Goal: Task Accomplishment & Management: Manage account settings

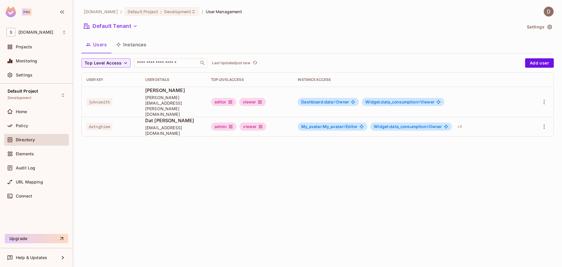
click at [34, 123] on div "Policy" at bounding box center [36, 125] width 60 height 7
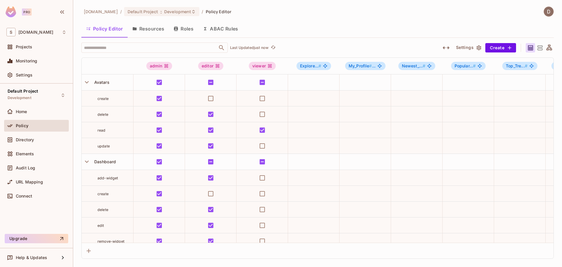
click at [310, 42] on div "savameta.com / Default Project : Development / Policy Editor Policy Editor Reso…" at bounding box center [317, 132] width 473 height 252
click at [40, 114] on div "Home" at bounding box center [36, 111] width 60 height 7
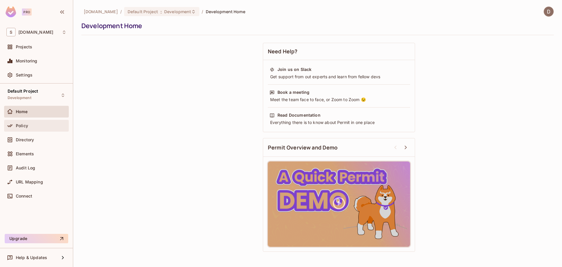
click at [39, 129] on div "Policy" at bounding box center [36, 126] width 65 height 12
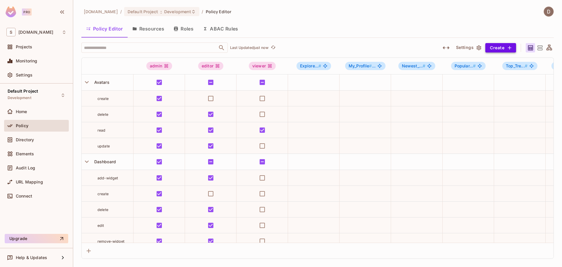
click at [503, 47] on button "Create" at bounding box center [501, 47] width 31 height 9
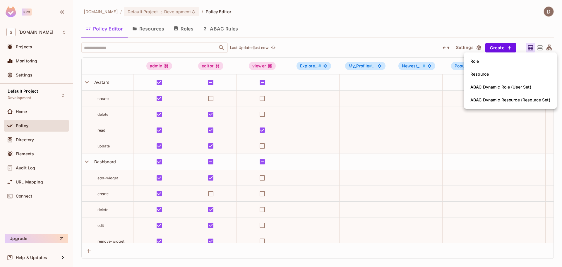
click at [312, 31] on div at bounding box center [281, 133] width 562 height 267
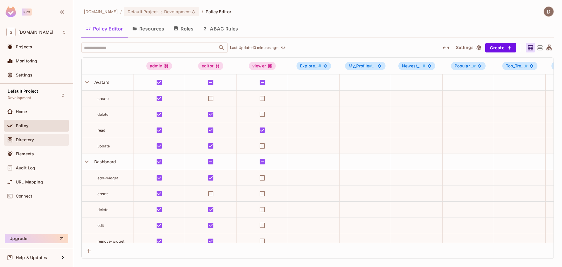
click at [33, 140] on span "Directory" at bounding box center [25, 139] width 18 height 5
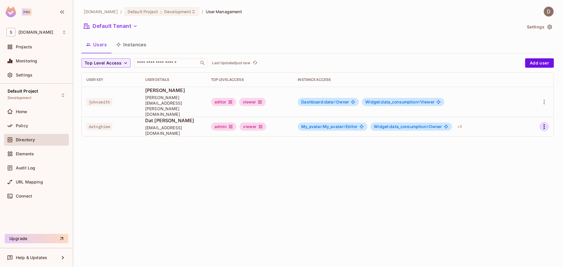
click at [541, 123] on icon "button" at bounding box center [544, 126] width 7 height 7
click at [526, 143] on div "Edit Attributes" at bounding box center [524, 142] width 29 height 6
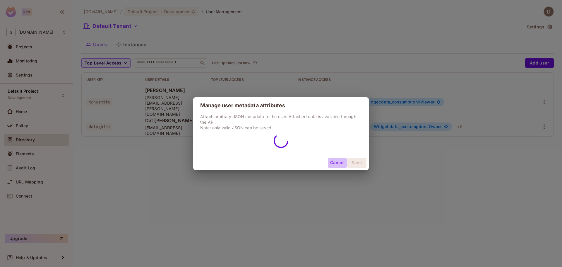
click at [337, 162] on button "Cancel" at bounding box center [337, 162] width 19 height 9
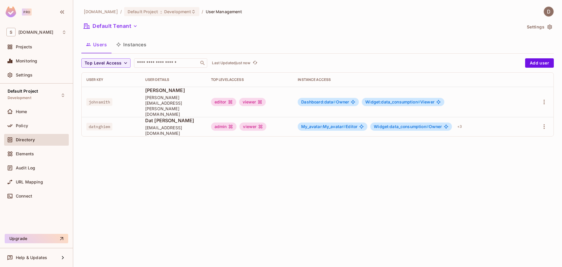
click at [105, 123] on span "datnghiem" at bounding box center [99, 127] width 26 height 8
click at [143, 120] on td "Dat Nghiem datnq@savameta.com" at bounding box center [174, 126] width 66 height 19
click at [143, 137] on div "savameta.com / Default Project : Development / User Management Default Tenant S…" at bounding box center [317, 133] width 489 height 267
click at [538, 25] on button "Settings" at bounding box center [539, 26] width 29 height 9
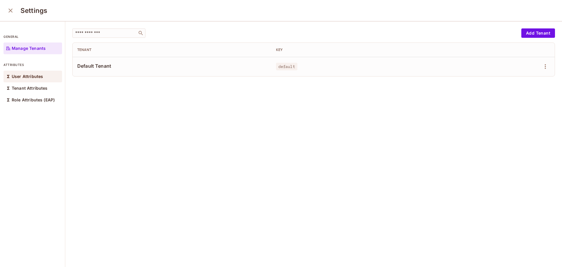
click at [49, 74] on div "User Attributes" at bounding box center [33, 77] width 59 height 12
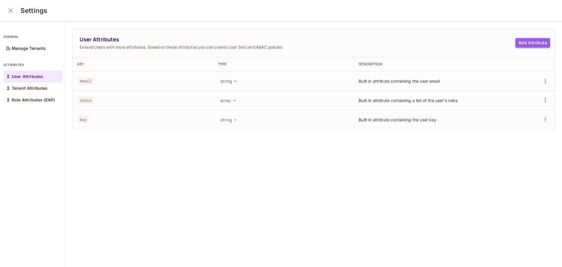
click at [529, 42] on button "Add Attribute" at bounding box center [533, 42] width 35 height 9
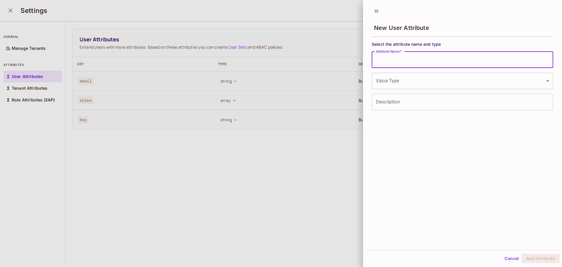
click at [467, 62] on input "Attribute Name   *" at bounding box center [463, 60] width 182 height 16
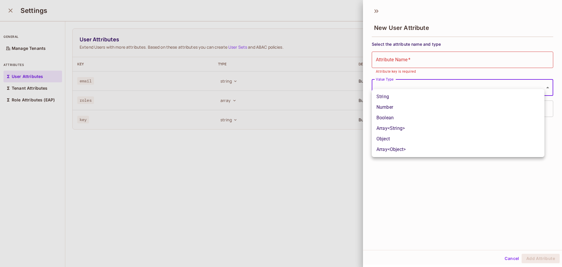
drag, startPoint x: 491, startPoint y: 84, endPoint x: 475, endPoint y: 84, distance: 16.1
click at [491, 85] on body "Pro S savameta.com Projects Monitoring Settings Default Project Development Hom…" at bounding box center [281, 133] width 562 height 267
click at [399, 53] on div at bounding box center [281, 133] width 562 height 267
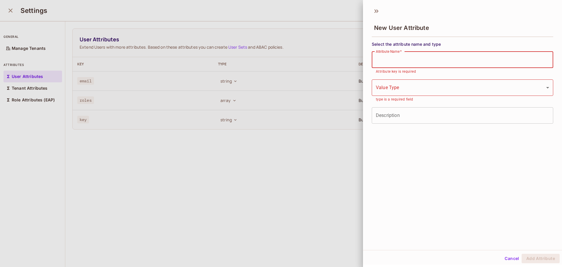
click at [399, 55] on div "Attribute Name   * Attribute Name   * Attribute key is required" at bounding box center [463, 63] width 182 height 23
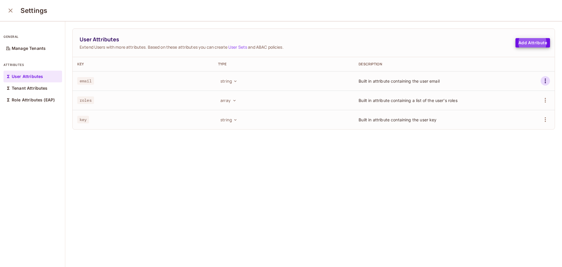
click at [542, 82] on icon "button" at bounding box center [545, 80] width 7 height 7
click at [530, 43] on button "Add Attribute" at bounding box center [533, 42] width 35 height 9
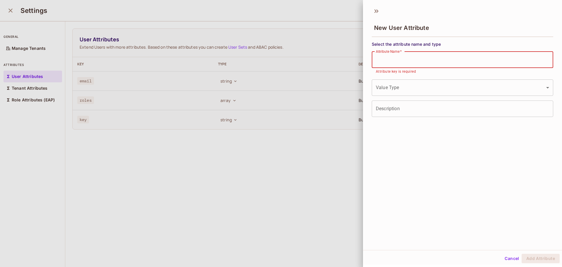
click at [428, 63] on input "Attribute Name   *" at bounding box center [463, 60] width 182 height 16
type input "*"
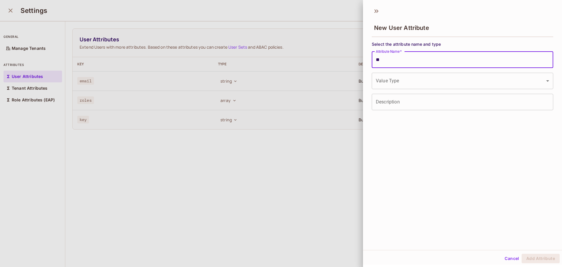
type input "*"
type input "**********"
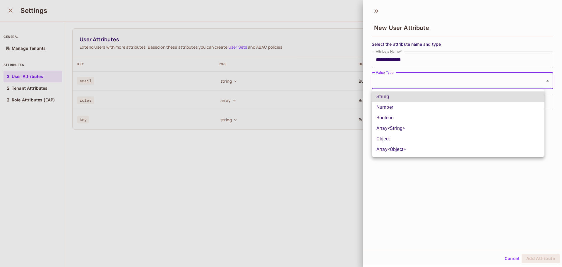
click at [429, 80] on body "**********" at bounding box center [281, 133] width 562 height 267
click at [413, 139] on li "Object" at bounding box center [458, 139] width 173 height 11
type input "******"
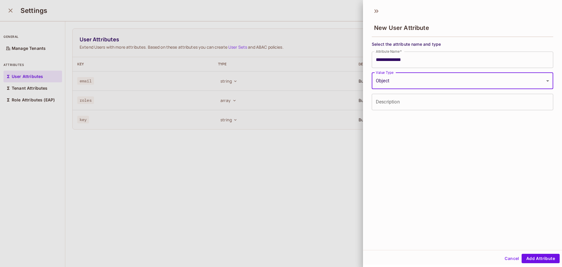
click at [408, 105] on input "Description" at bounding box center [463, 102] width 182 height 16
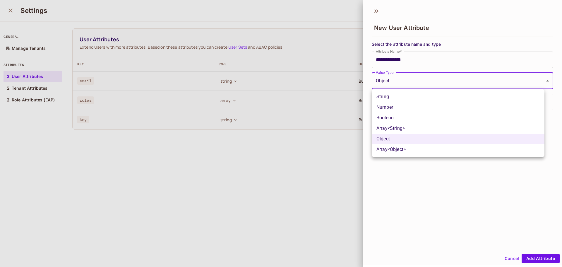
click at [402, 86] on body "**********" at bounding box center [281, 133] width 562 height 267
click at [407, 81] on div at bounding box center [281, 133] width 562 height 267
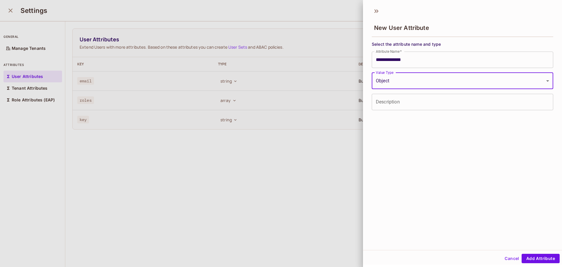
click at [394, 104] on input "Description" at bounding box center [463, 102] width 182 height 16
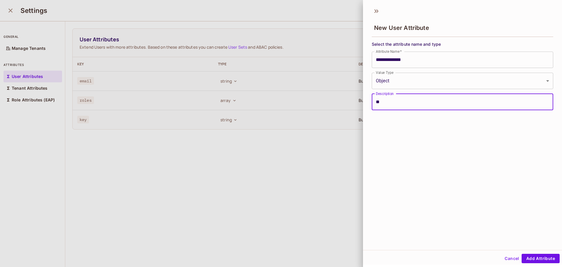
type input "*"
type input "**********"
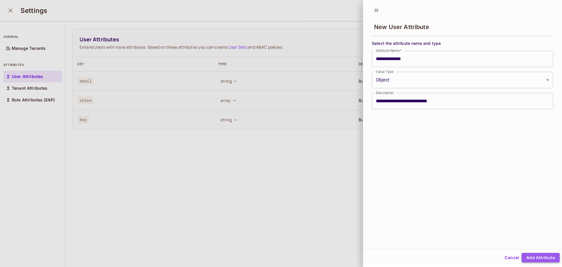
click at [530, 255] on button "Add Attribute" at bounding box center [541, 257] width 38 height 9
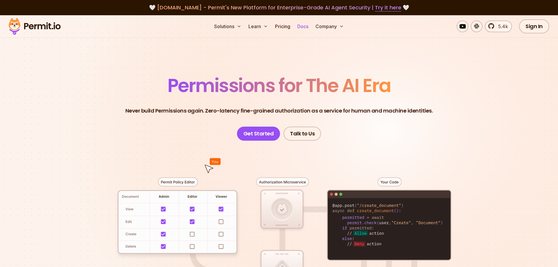
click at [303, 30] on link "Docs" at bounding box center [303, 27] width 16 height 12
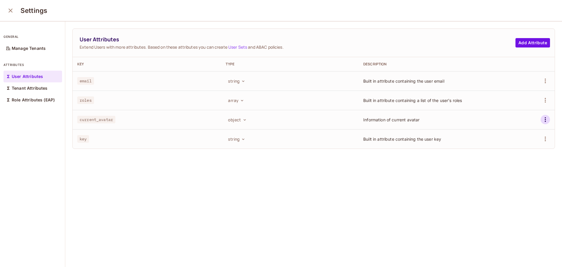
click at [542, 116] on icon "button" at bounding box center [545, 119] width 7 height 7
click at [523, 132] on li "Edit" at bounding box center [510, 133] width 54 height 13
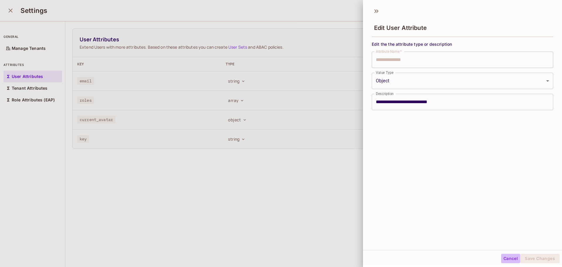
click at [503, 257] on button "Cancel" at bounding box center [510, 258] width 19 height 9
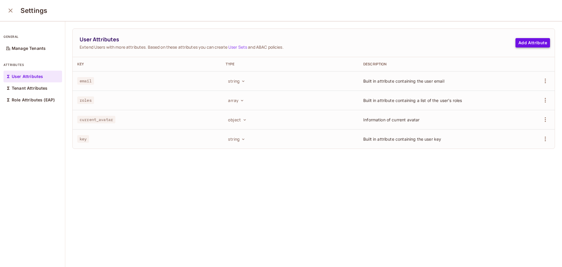
click at [533, 41] on button "Add Attribute" at bounding box center [533, 42] width 35 height 9
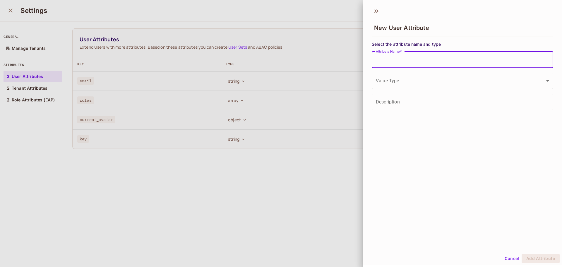
click at [426, 62] on input "Attribute Name   *" at bounding box center [463, 60] width 182 height 16
type input "**********"
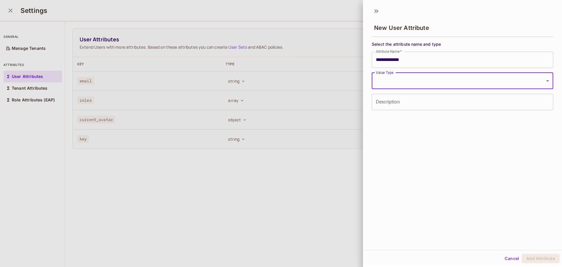
click at [430, 76] on body "**********" at bounding box center [281, 133] width 562 height 267
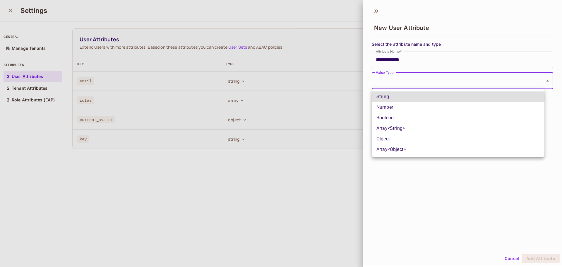
click at [409, 139] on li "Object" at bounding box center [458, 139] width 173 height 11
type input "******"
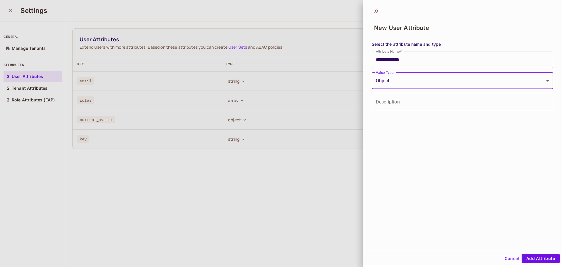
click at [424, 99] on input "Description" at bounding box center [463, 102] width 182 height 16
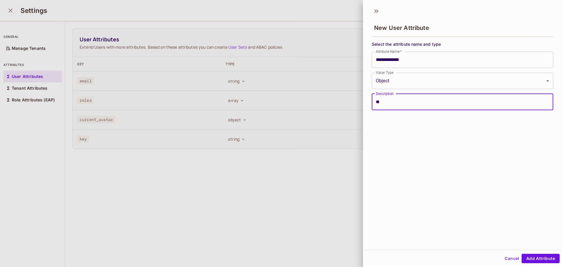
type input "*"
type input "**********"
click at [536, 256] on button "Add Attribute" at bounding box center [541, 257] width 38 height 9
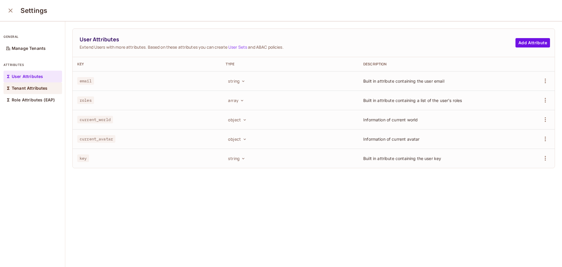
click at [30, 88] on p "Tenant Attributes" at bounding box center [30, 88] width 36 height 5
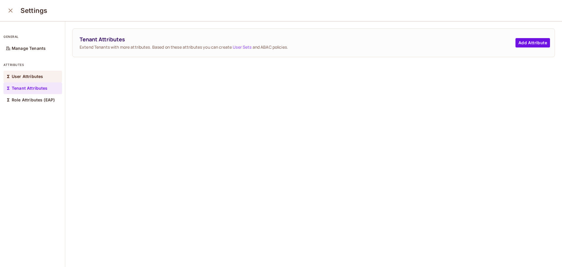
click at [43, 74] on div "User Attributes" at bounding box center [33, 77] width 59 height 12
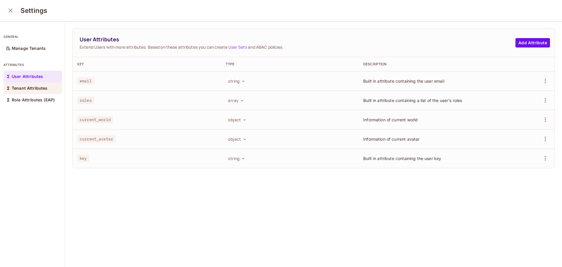
click at [39, 90] on p "Tenant Attributes" at bounding box center [30, 88] width 36 height 5
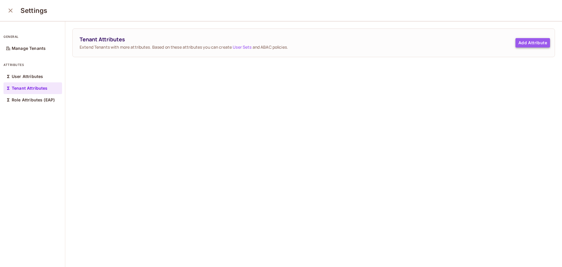
click at [525, 42] on button "Add Attribute" at bounding box center [533, 42] width 35 height 9
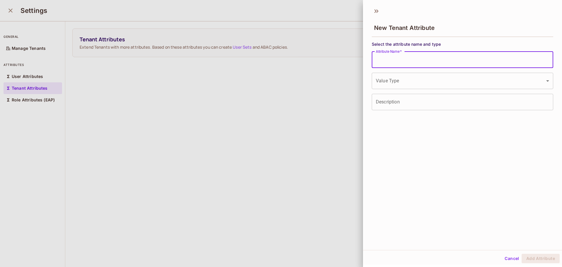
click at [452, 56] on input "Attribute Name   *" at bounding box center [463, 60] width 182 height 16
click at [384, 80] on body "Pro S savameta.com Projects Monitoring Settings Default Project Development Hom…" at bounding box center [281, 133] width 562 height 267
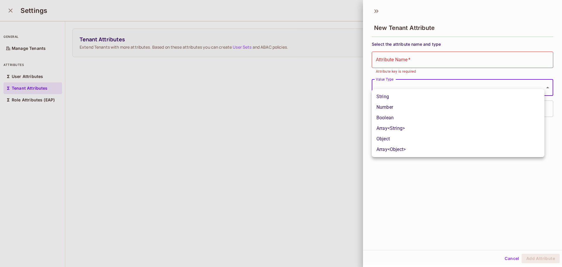
click at [392, 64] on div at bounding box center [281, 133] width 562 height 267
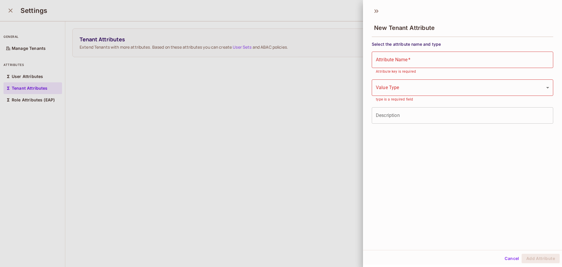
drag, startPoint x: 506, startPoint y: 62, endPoint x: 525, endPoint y: 61, distance: 19.7
click at [506, 62] on input "Attribute Name   *" at bounding box center [463, 60] width 182 height 16
drag, startPoint x: 173, startPoint y: 110, endPoint x: 164, endPoint y: 110, distance: 8.2
click at [172, 110] on div at bounding box center [281, 133] width 562 height 267
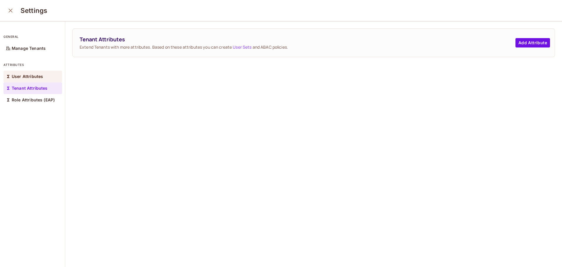
drag, startPoint x: 45, startPoint y: 75, endPoint x: 42, endPoint y: 77, distance: 3.3
click at [44, 75] on div "User Attributes" at bounding box center [33, 77] width 59 height 12
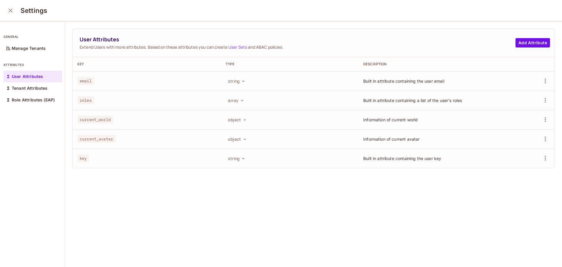
click at [488, 199] on div "User Attributes Extend Users with more attributes. Based on these attributes yo…" at bounding box center [313, 144] width 497 height 246
click at [319, 204] on div "User Attributes Extend Users with more attributes. Based on these attributes yo…" at bounding box center [313, 144] width 497 height 246
click at [206, 10] on div "Settings" at bounding box center [281, 10] width 562 height 21
click at [13, 13] on icon "close" at bounding box center [10, 10] width 7 height 7
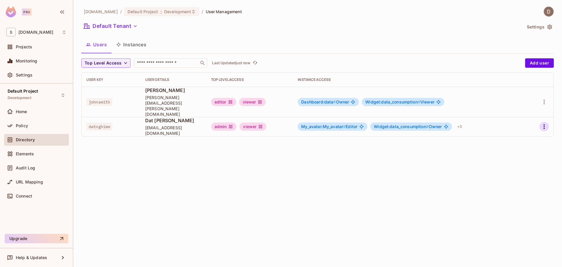
click at [546, 123] on icon "button" at bounding box center [544, 126] width 7 height 7
click at [525, 129] on li "Edit" at bounding box center [519, 129] width 52 height 13
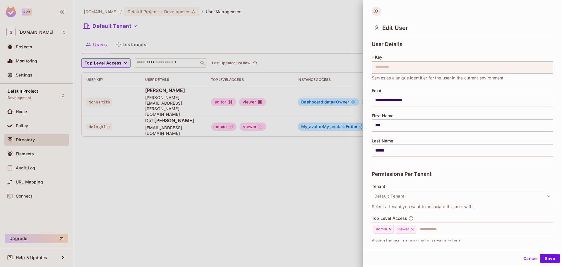
click at [375, 12] on icon at bounding box center [376, 10] width 9 height 9
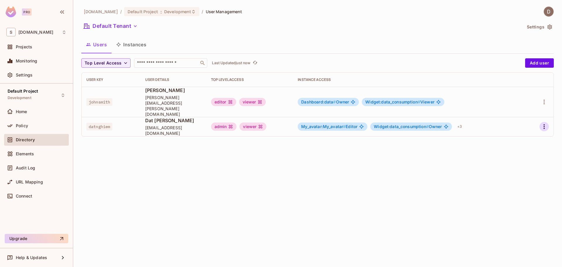
click at [549, 122] on button "button" at bounding box center [544, 126] width 9 height 9
click at [522, 140] on div "Edit Attributes" at bounding box center [524, 142] width 29 height 6
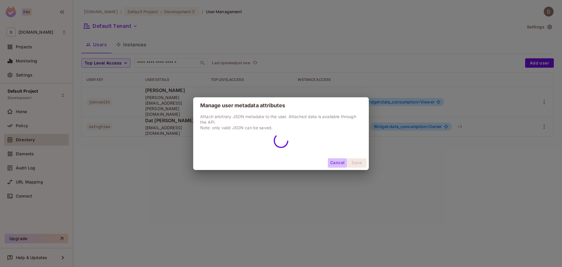
click at [340, 163] on button "Cancel" at bounding box center [337, 162] width 19 height 9
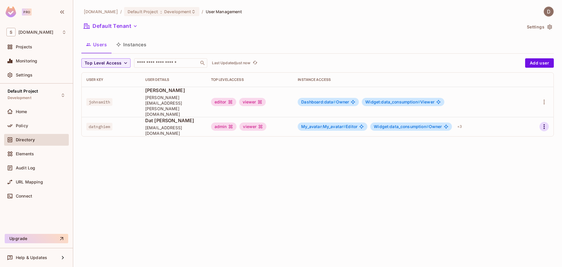
click at [546, 123] on icon "button" at bounding box center [544, 126] width 7 height 7
click at [515, 130] on div "Edit" at bounding box center [514, 129] width 8 height 6
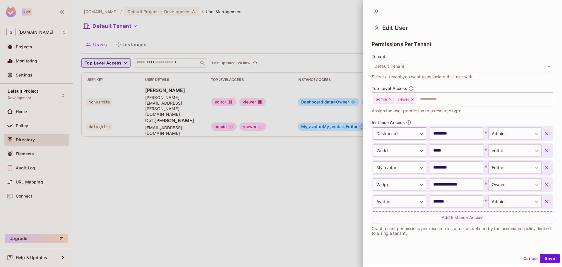
scroll to position [1, 0]
click at [374, 11] on icon at bounding box center [376, 10] width 9 height 9
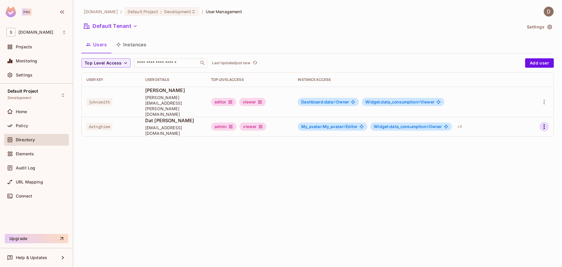
click at [544, 123] on icon "button" at bounding box center [544, 126] width 7 height 7
click at [528, 140] on div "Edit Attributes" at bounding box center [524, 142] width 29 height 6
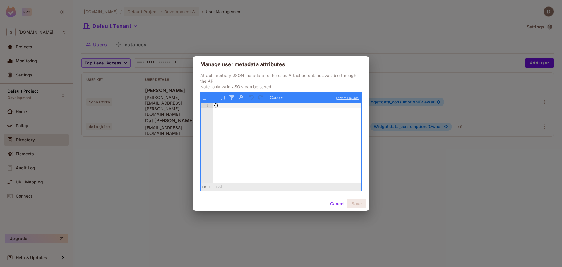
click at [154, 155] on div "Manage user metadata attributes Attach arbitrary JSON metadata to the user. Att…" at bounding box center [281, 133] width 562 height 267
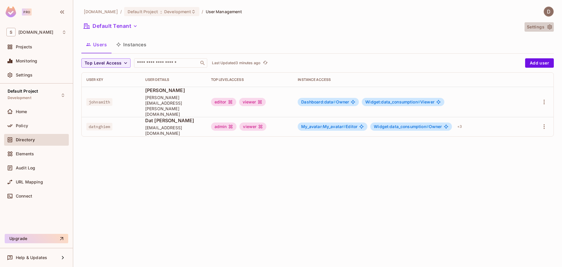
click at [547, 30] on button "Settings" at bounding box center [539, 26] width 29 height 9
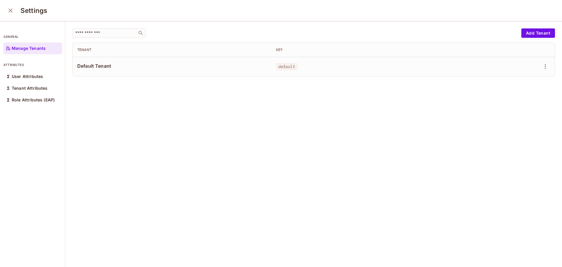
click at [262, 66] on span "Default Tenant" at bounding box center [172, 66] width 190 height 6
click at [40, 79] on div "User Attributes" at bounding box center [33, 77] width 59 height 12
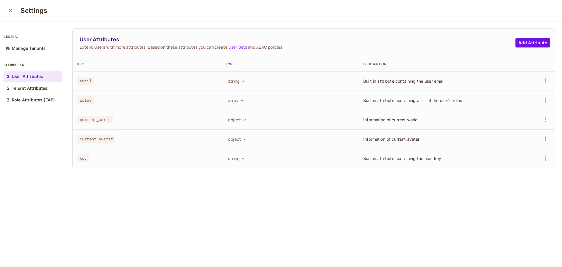
click at [12, 11] on icon "close" at bounding box center [10, 10] width 7 height 7
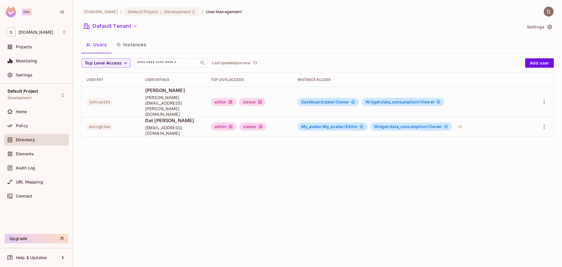
click at [36, 132] on div "Policy" at bounding box center [36, 127] width 65 height 14
click at [40, 127] on div "Policy" at bounding box center [41, 125] width 51 height 5
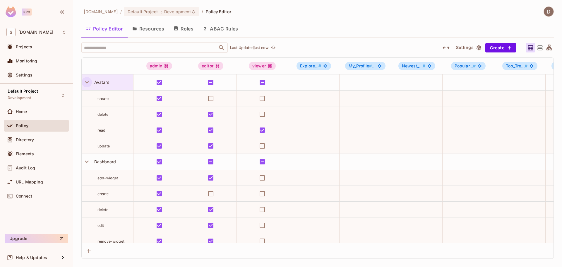
click at [85, 84] on icon "button" at bounding box center [87, 82] width 8 height 8
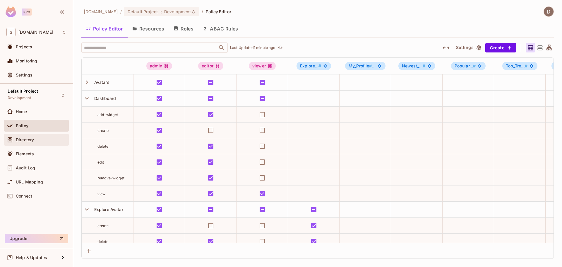
click at [28, 138] on span "Directory" at bounding box center [25, 139] width 18 height 5
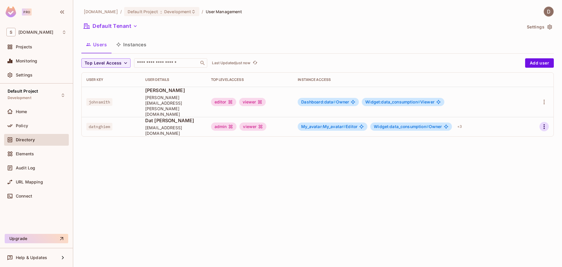
click at [540, 122] on button "button" at bounding box center [544, 126] width 9 height 9
click at [528, 127] on li "Edit" at bounding box center [519, 129] width 52 height 13
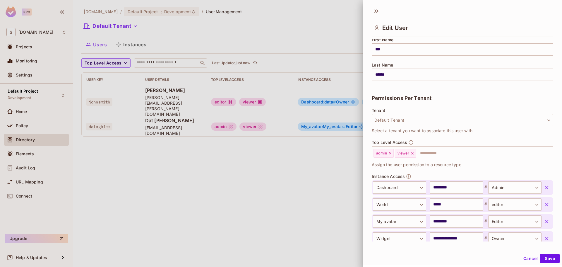
scroll to position [130, 0]
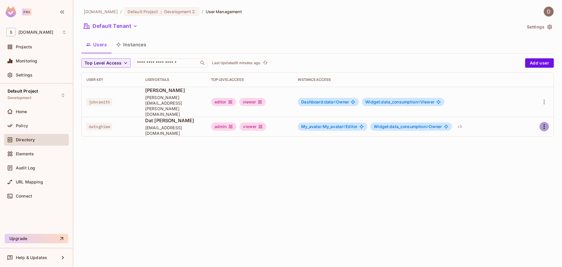
click at [545, 122] on button "button" at bounding box center [544, 126] width 9 height 9
drag, startPoint x: 465, startPoint y: 177, endPoint x: 459, endPoint y: 175, distance: 6.0
click at [465, 177] on div at bounding box center [281, 133] width 562 height 267
click at [540, 122] on div at bounding box center [541, 126] width 16 height 9
click at [541, 123] on icon "button" at bounding box center [544, 126] width 7 height 7
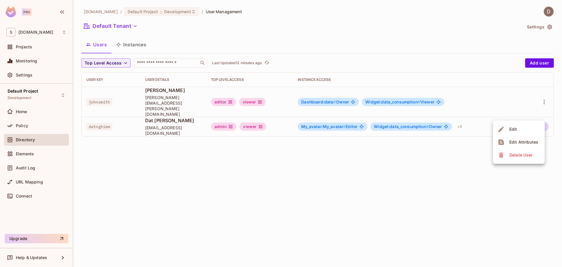
click at [528, 129] on li "Edit" at bounding box center [519, 129] width 52 height 13
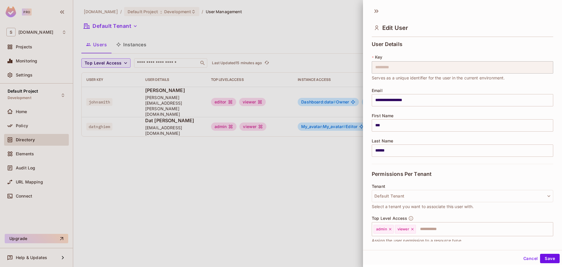
drag, startPoint x: 377, startPoint y: 13, endPoint x: 371, endPoint y: 15, distance: 6.2
click at [376, 13] on icon at bounding box center [376, 10] width 9 height 9
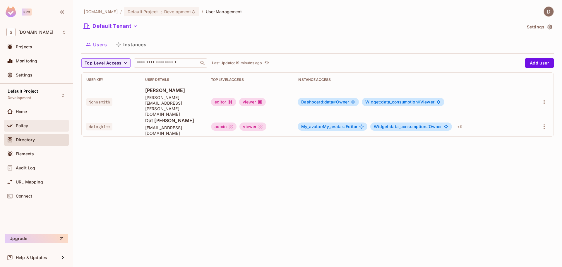
click at [25, 124] on span "Policy" at bounding box center [22, 125] width 12 height 5
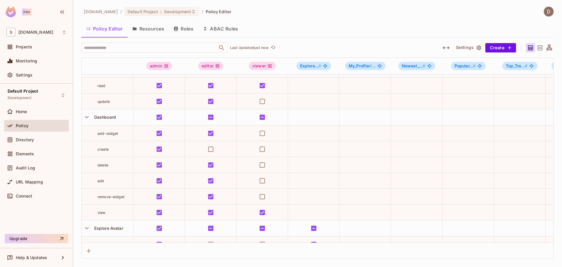
scroll to position [88, 0]
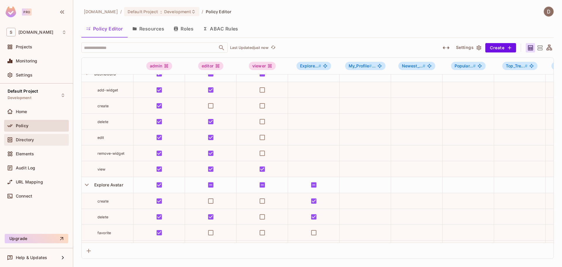
click at [38, 134] on div "Directory" at bounding box center [36, 140] width 65 height 12
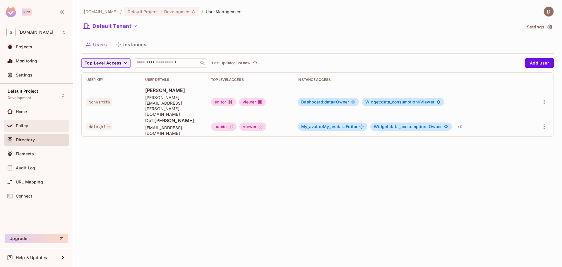
click at [42, 125] on div "Policy" at bounding box center [41, 125] width 51 height 5
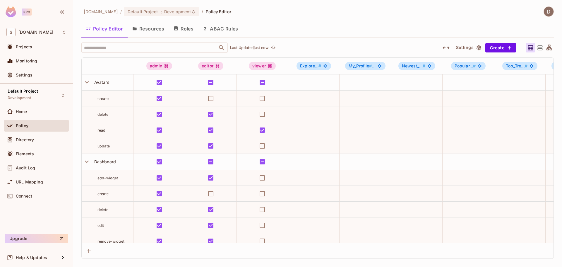
click at [551, 49] on icon at bounding box center [549, 47] width 7 height 7
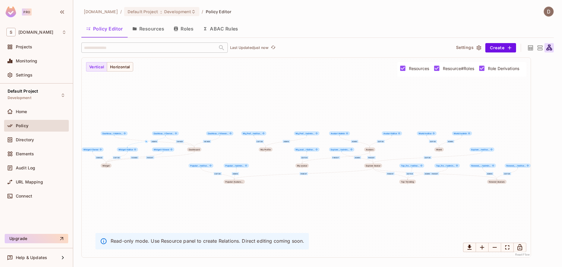
click at [151, 35] on button "Resources" at bounding box center [148, 28] width 41 height 15
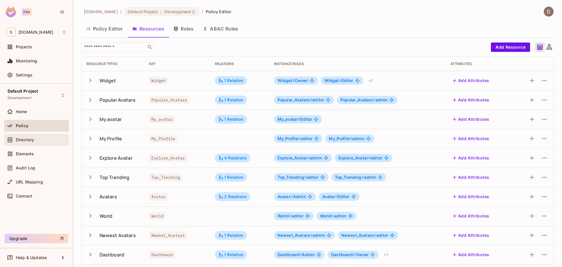
click at [20, 135] on div "Directory" at bounding box center [36, 140] width 65 height 12
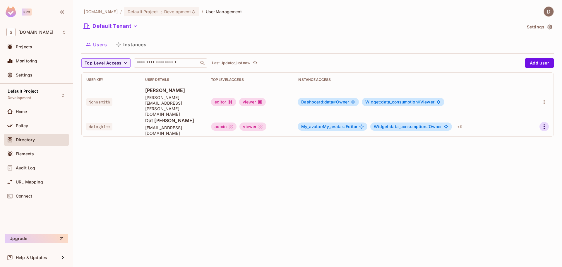
click at [546, 123] on icon "button" at bounding box center [544, 126] width 7 height 7
click at [525, 132] on li "Edit" at bounding box center [519, 129] width 52 height 13
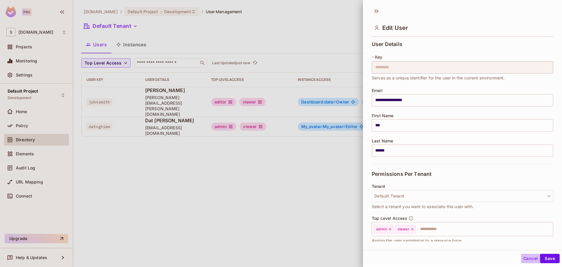
click at [523, 259] on button "Cancel" at bounding box center [530, 258] width 19 height 9
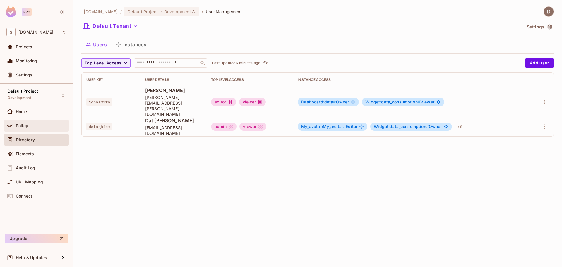
click at [41, 130] on div "Policy" at bounding box center [36, 126] width 65 height 12
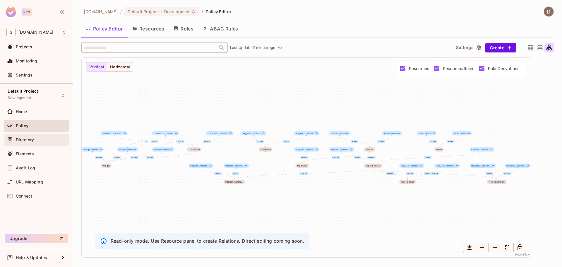
click at [38, 138] on div "Directory" at bounding box center [41, 139] width 51 height 5
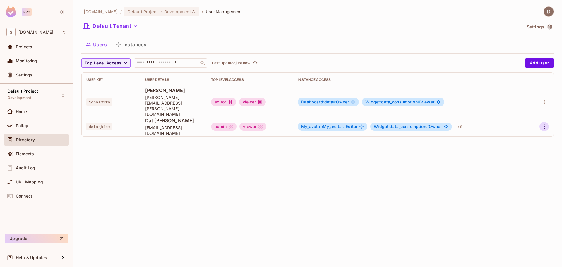
click at [540, 122] on div at bounding box center [541, 126] width 16 height 9
click at [543, 123] on icon "button" at bounding box center [544, 126] width 7 height 7
click at [527, 128] on li "Edit" at bounding box center [519, 129] width 52 height 13
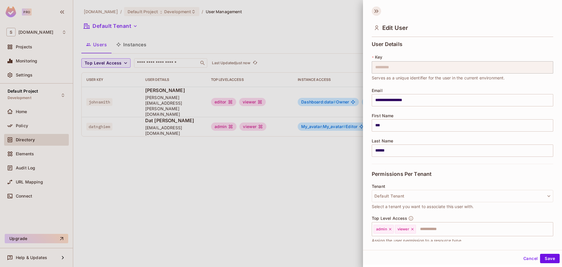
click at [380, 10] on icon at bounding box center [376, 10] width 9 height 9
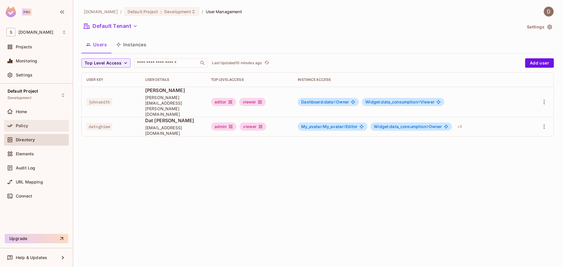
click at [33, 127] on div "Policy" at bounding box center [41, 125] width 51 height 5
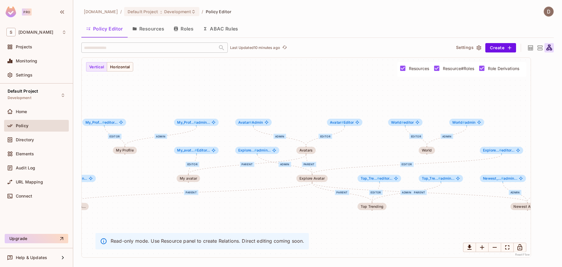
drag, startPoint x: 462, startPoint y: 134, endPoint x: 438, endPoint y: 133, distance: 23.8
click at [438, 133] on div "Owner Editor Viewer parent editor admin parent Editor parent editor admin admin…" at bounding box center [306, 157] width 449 height 199
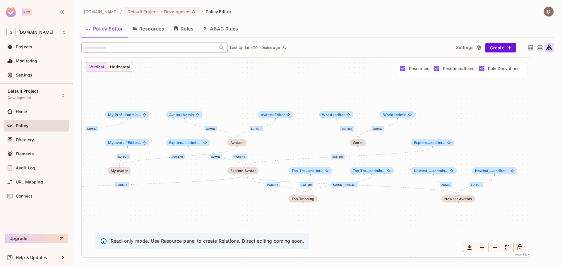
drag, startPoint x: 439, startPoint y: 129, endPoint x: 369, endPoint y: 122, distance: 69.8
click at [369, 122] on div "Owner Editor Viewer parent editor admin parent Editor parent editor admin admin…" at bounding box center [306, 157] width 449 height 199
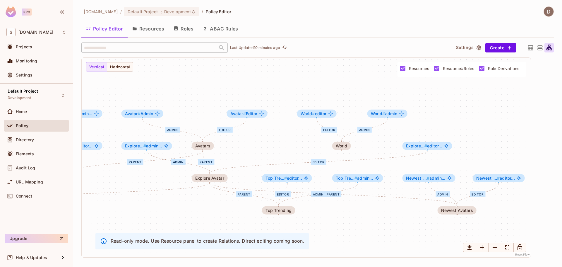
drag, startPoint x: 414, startPoint y: 137, endPoint x: 400, endPoint y: 138, distance: 13.5
click at [400, 138] on div "Owner Editor Viewer parent editor admin parent Editor parent editor admin admin…" at bounding box center [306, 157] width 449 height 199
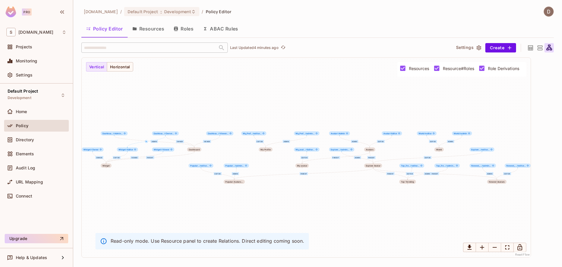
click at [479, 23] on div "Policy Editor Resources Roles ABAC Rules" at bounding box center [317, 28] width 473 height 15
click at [173, 24] on button "Roles" at bounding box center [183, 28] width 29 height 15
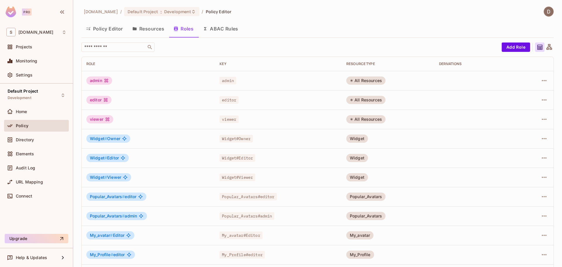
click at [144, 30] on button "Resources" at bounding box center [148, 28] width 41 height 15
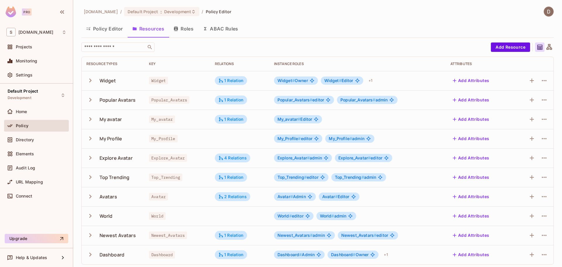
click at [90, 139] on icon "button" at bounding box center [90, 138] width 2 height 4
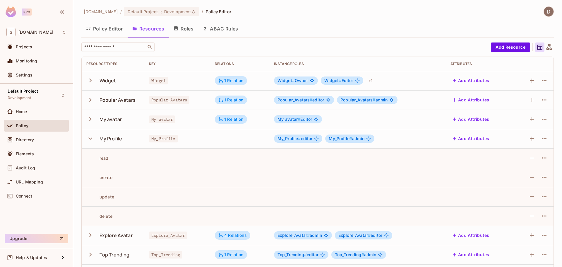
click at [93, 140] on icon "button" at bounding box center [90, 138] width 8 height 8
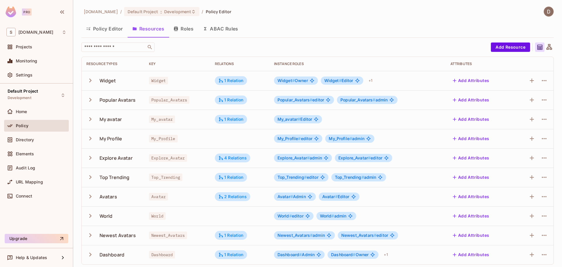
click at [92, 158] on icon "button" at bounding box center [90, 158] width 8 height 8
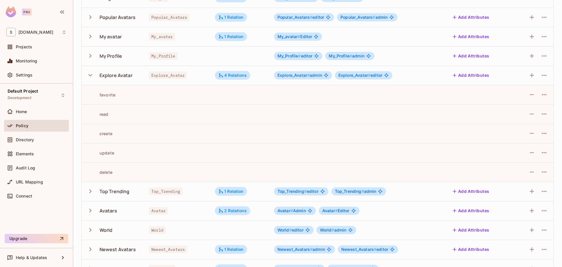
scroll to position [88, 0]
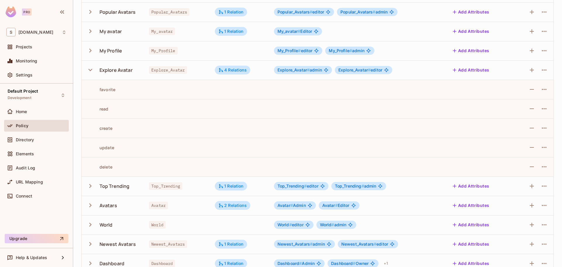
click at [89, 188] on icon "button" at bounding box center [90, 186] width 8 height 8
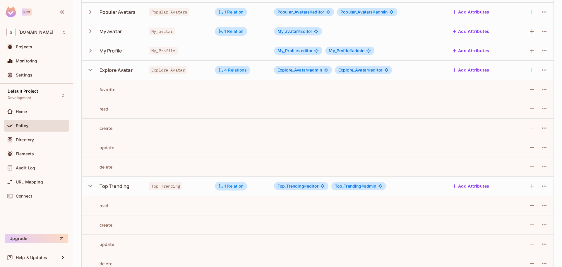
click at [88, 69] on icon "button" at bounding box center [90, 70] width 8 height 8
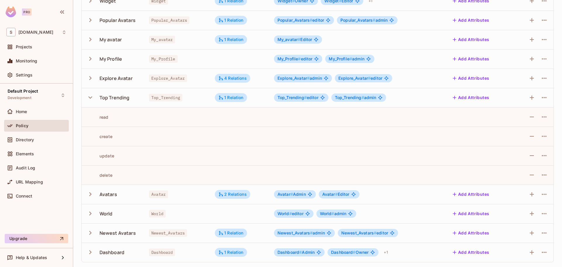
scroll to position [80, 0]
click at [90, 194] on icon "button" at bounding box center [90, 194] width 8 height 8
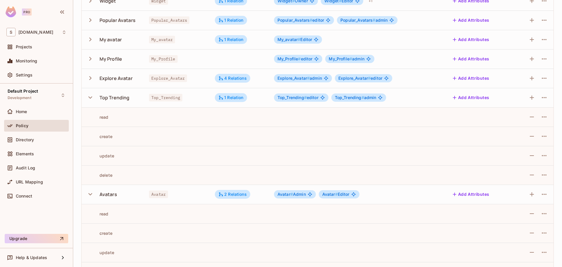
click at [94, 96] on icon "button" at bounding box center [90, 97] width 8 height 8
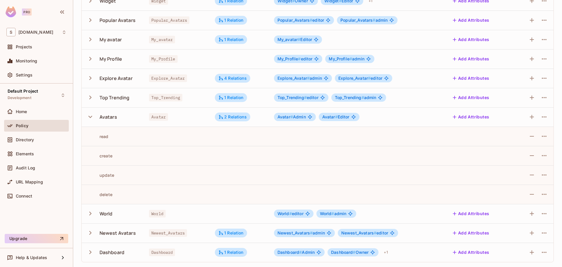
click at [91, 120] on icon "button" at bounding box center [90, 117] width 8 height 8
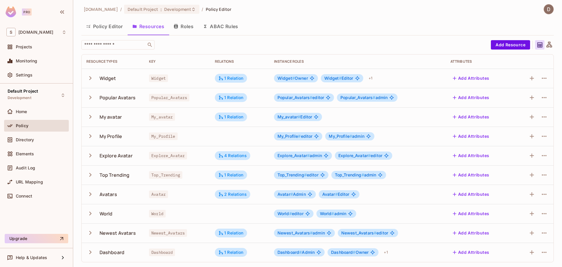
scroll to position [2, 0]
click at [90, 213] on icon "button" at bounding box center [90, 213] width 8 height 8
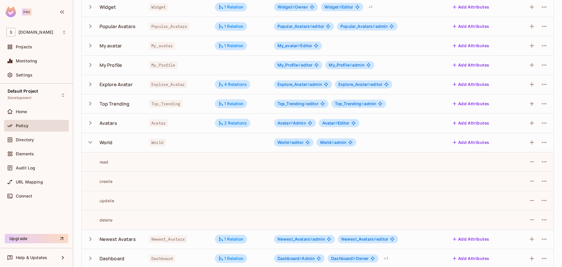
scroll to position [80, 0]
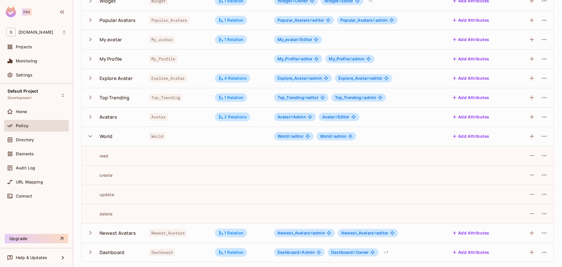
click at [91, 135] on icon "button" at bounding box center [90, 136] width 8 height 8
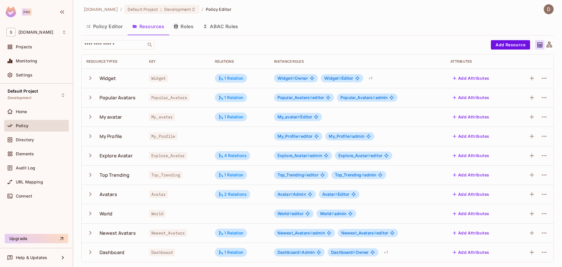
scroll to position [0, 0]
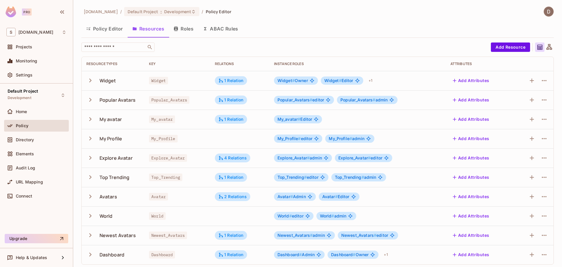
click at [89, 119] on icon "button" at bounding box center [90, 119] width 8 height 8
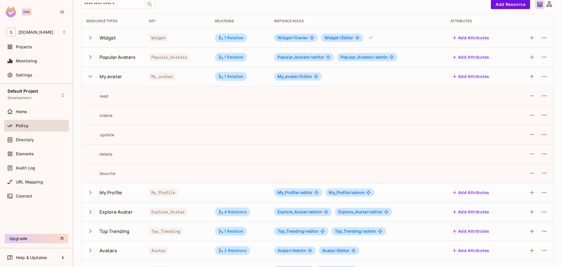
scroll to position [40, 0]
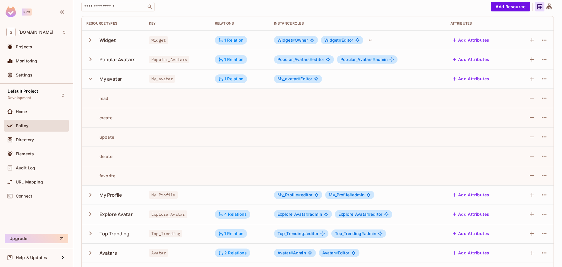
click at [95, 75] on button "button" at bounding box center [91, 78] width 10 height 13
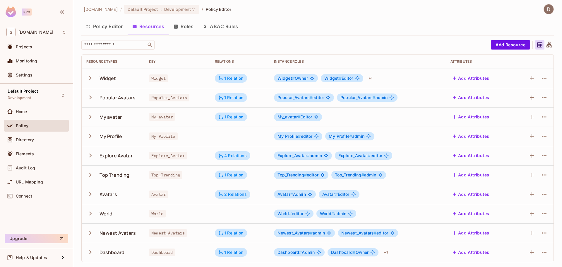
scroll to position [2, 0]
click at [48, 139] on div "Directory" at bounding box center [41, 139] width 51 height 5
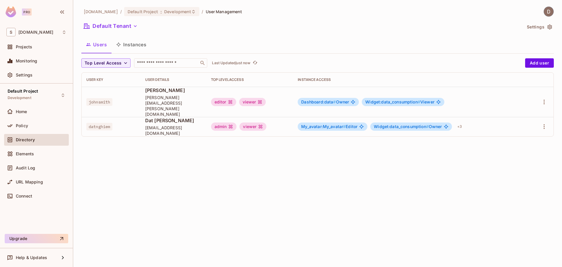
click at [45, 132] on div "Policy" at bounding box center [36, 127] width 65 height 14
click at [41, 129] on div "Policy" at bounding box center [36, 126] width 65 height 12
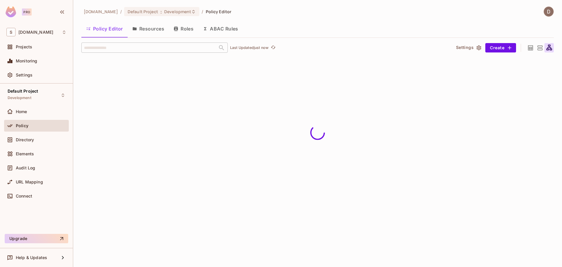
click at [150, 28] on button "Resources" at bounding box center [148, 28] width 41 height 15
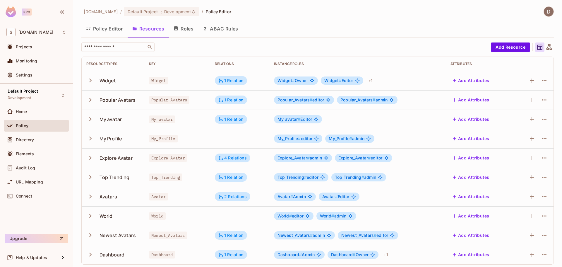
click at [546, 45] on icon at bounding box center [549, 47] width 7 height 7
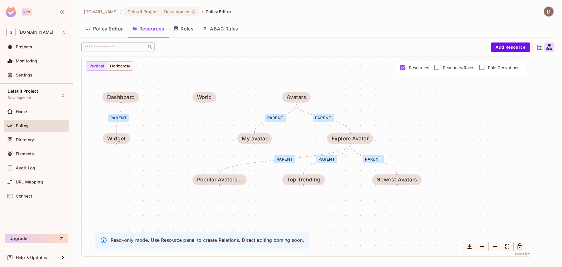
drag, startPoint x: 302, startPoint y: 93, endPoint x: 213, endPoint y: 75, distance: 91.2
click at [213, 75] on div "parent parent parent parent parent parent Widget Popular Avatars... My avatar M…" at bounding box center [306, 156] width 449 height 199
click at [115, 30] on button "Policy Editor" at bounding box center [104, 28] width 46 height 15
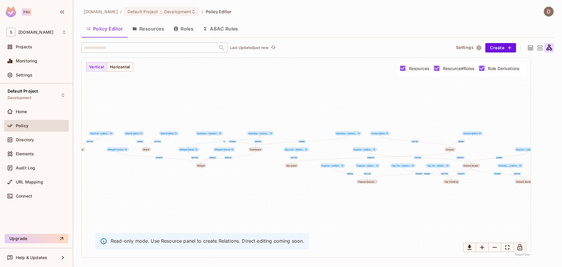
drag, startPoint x: 149, startPoint y: 29, endPoint x: 221, endPoint y: 39, distance: 72.5
click at [149, 28] on button "Resources" at bounding box center [148, 28] width 41 height 15
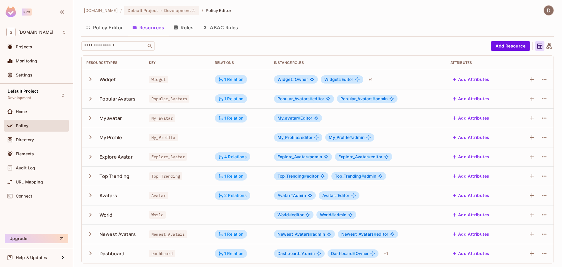
scroll to position [2, 0]
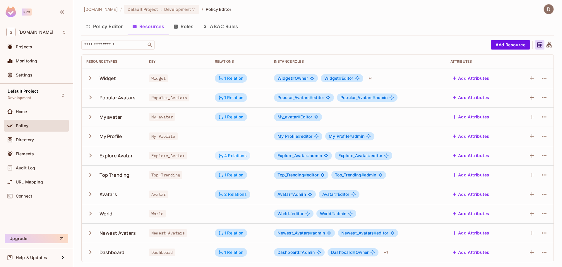
click at [244, 154] on div "4 Relations" at bounding box center [233, 155] width 28 height 5
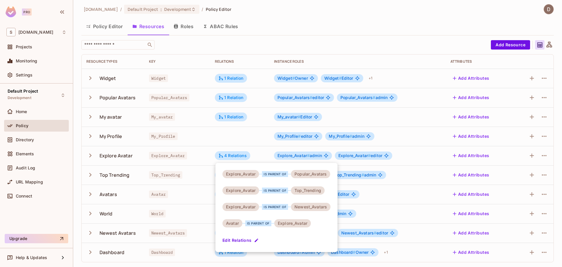
click at [196, 122] on div at bounding box center [281, 133] width 562 height 267
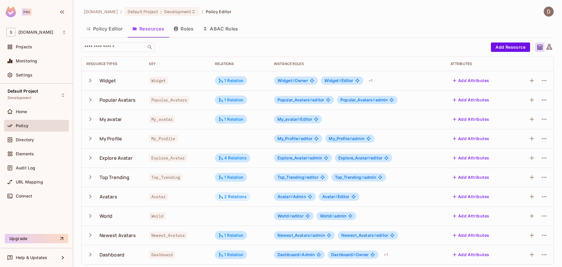
click at [235, 196] on div "2 Relations" at bounding box center [233, 196] width 28 height 5
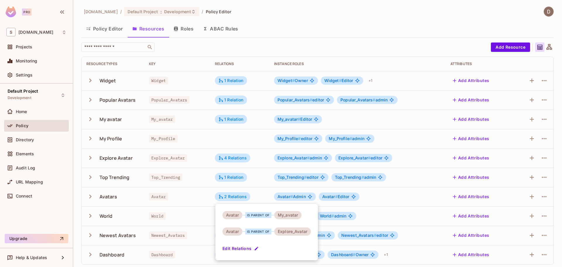
click at [101, 30] on div at bounding box center [281, 133] width 562 height 267
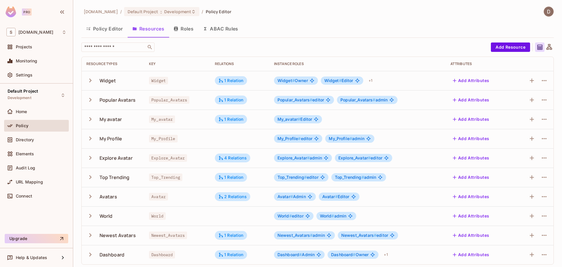
click at [101, 30] on button "Policy Editor" at bounding box center [104, 28] width 46 height 15
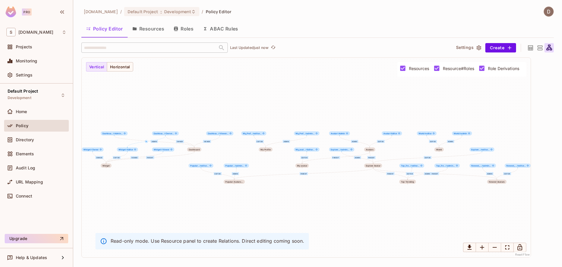
click at [481, 16] on div "[DOMAIN_NAME] / Default Project : Development / Policy Editor" at bounding box center [317, 11] width 473 height 10
click at [35, 142] on div "Directory" at bounding box center [36, 139] width 60 height 7
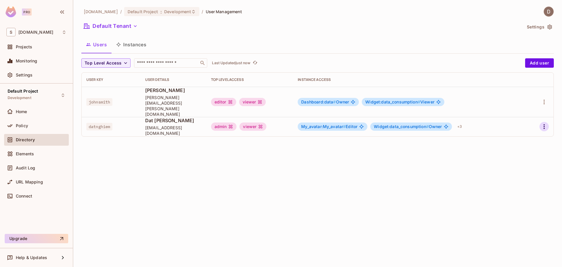
click at [545, 123] on icon "button" at bounding box center [544, 126] width 7 height 7
click at [523, 128] on li "Edit" at bounding box center [519, 129] width 52 height 13
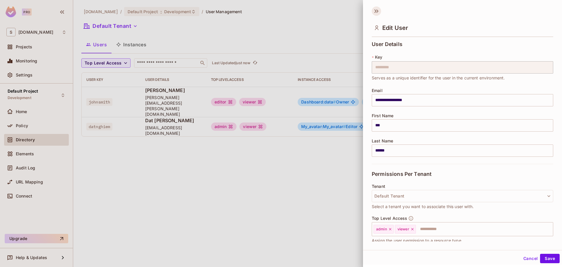
click at [379, 10] on icon at bounding box center [376, 10] width 9 height 9
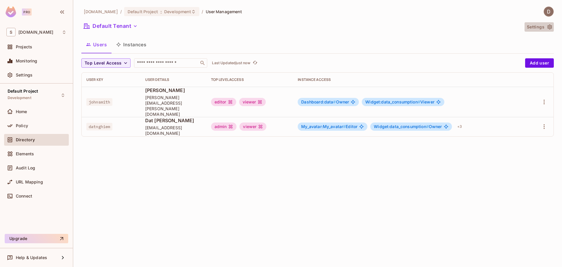
click at [546, 25] on button "Settings" at bounding box center [539, 26] width 29 height 9
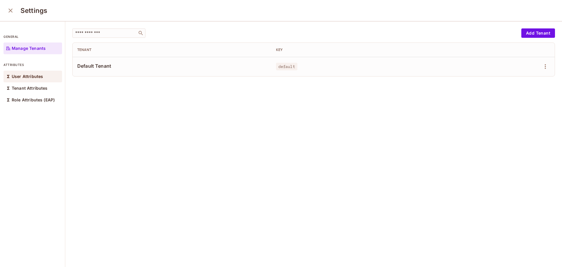
click at [36, 79] on div "User Attributes" at bounding box center [33, 77] width 59 height 12
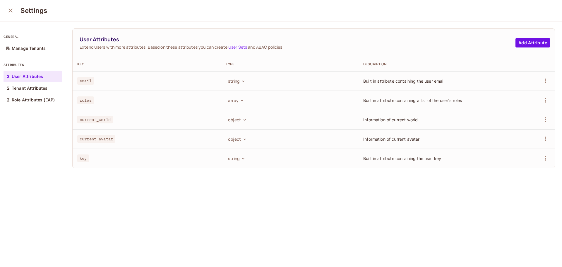
click at [10, 11] on icon "close" at bounding box center [10, 10] width 4 height 4
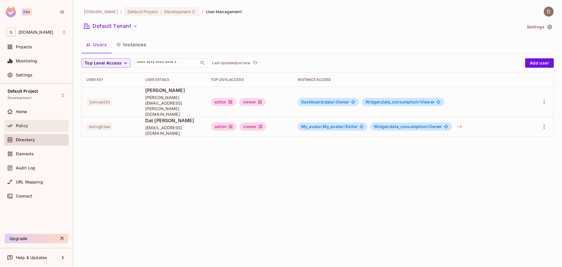
click at [31, 125] on div "Policy" at bounding box center [41, 125] width 51 height 5
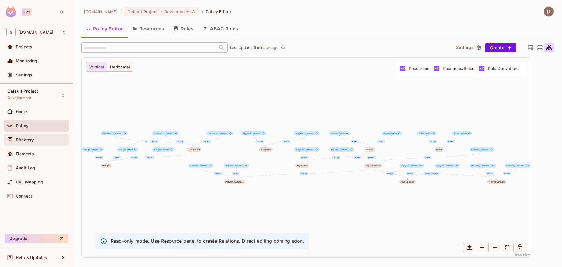
click at [36, 139] on div "Directory" at bounding box center [41, 139] width 51 height 5
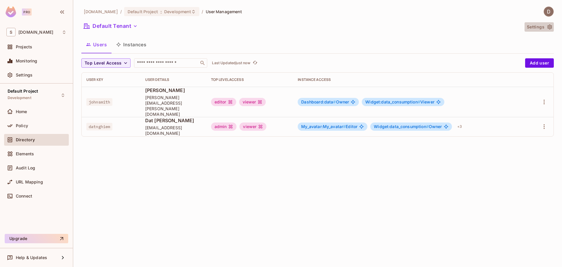
click at [538, 25] on button "Settings" at bounding box center [539, 26] width 29 height 9
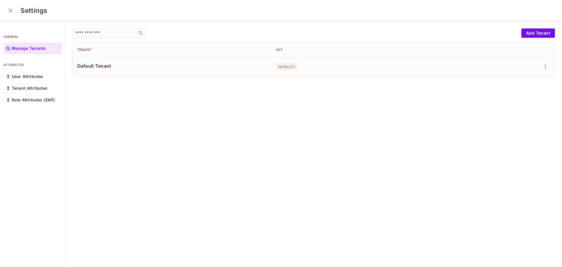
drag, startPoint x: 429, startPoint y: 51, endPoint x: 331, endPoint y: 11, distance: 106.5
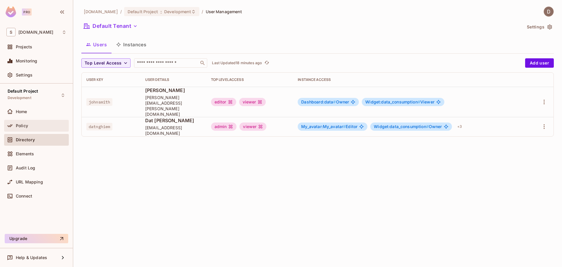
click at [32, 130] on div "Policy" at bounding box center [36, 126] width 65 height 12
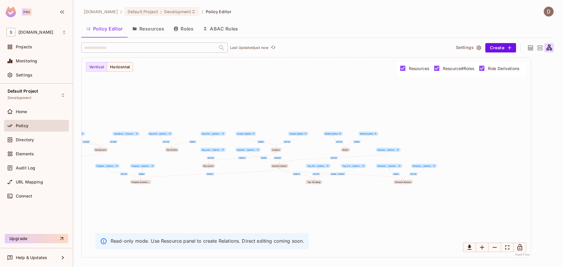
drag, startPoint x: 360, startPoint y: 194, endPoint x: 296, endPoint y: 175, distance: 66.5
click at [266, 192] on div "Owner Editor Viewer parent editor admin parent Editor parent editor admin admin…" at bounding box center [306, 157] width 449 height 199
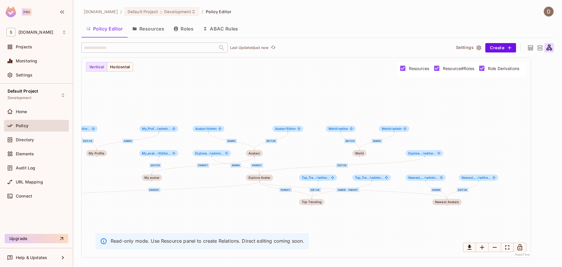
drag, startPoint x: 328, startPoint y: 134, endPoint x: 318, endPoint y: 153, distance: 21.5
click at [318, 153] on div "Owner Editor Viewer parent editor admin parent Editor parent editor admin admin…" at bounding box center [306, 157] width 449 height 199
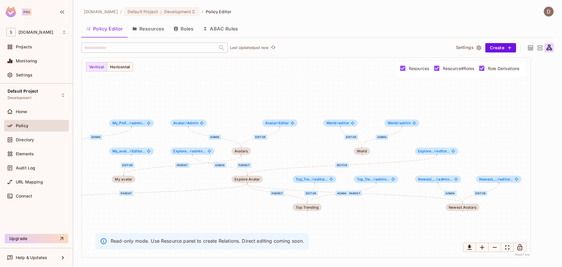
drag, startPoint x: 292, startPoint y: 157, endPoint x: 288, endPoint y: 154, distance: 4.5
click at [288, 154] on div "Owner Editor Viewer parent editor admin parent Editor parent editor admin admin…" at bounding box center [306, 157] width 449 height 199
click at [477, 47] on icon "button" at bounding box center [479, 47] width 5 height 5
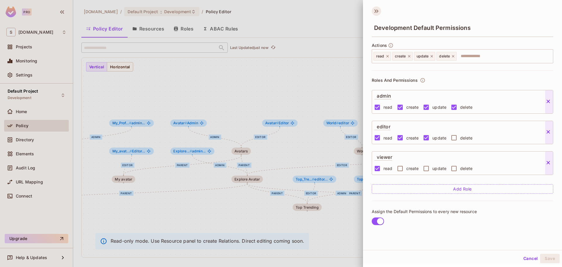
click at [378, 13] on icon at bounding box center [376, 10] width 9 height 9
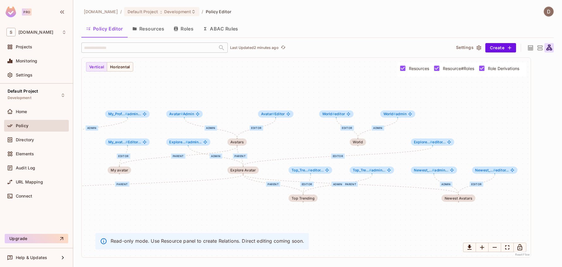
drag, startPoint x: 363, startPoint y: 94, endPoint x: 364, endPoint y: 86, distance: 8.2
click at [364, 86] on div "Owner Editor Viewer parent editor admin parent Editor parent editor admin admin…" at bounding box center [306, 157] width 449 height 199
click at [23, 139] on span "Directory" at bounding box center [25, 139] width 18 height 5
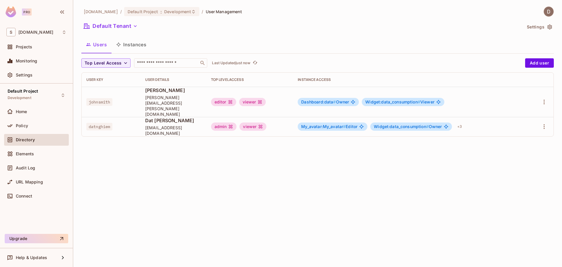
click at [41, 118] on div "Home" at bounding box center [36, 113] width 65 height 14
click at [39, 123] on div "Policy" at bounding box center [36, 125] width 60 height 7
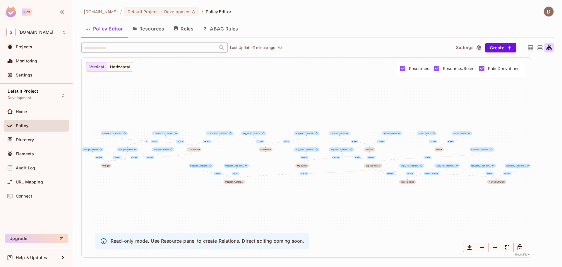
drag, startPoint x: 509, startPoint y: 13, endPoint x: 531, endPoint y: 16, distance: 22.8
click at [509, 13] on div "[DOMAIN_NAME] / Default Project : Development / Policy Editor" at bounding box center [317, 11] width 473 height 10
click at [549, 11] on img at bounding box center [549, 12] width 10 height 10
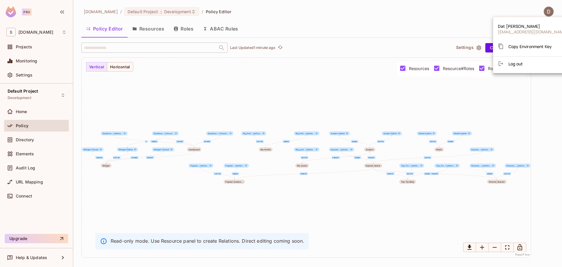
click at [427, 26] on div at bounding box center [281, 133] width 562 height 267
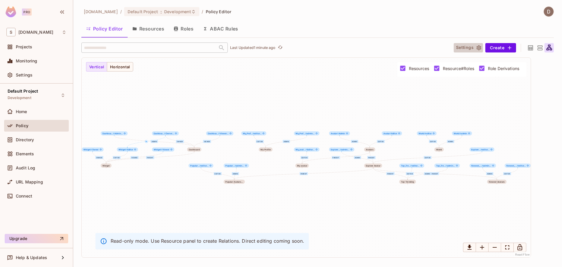
click at [473, 49] on button "Settings" at bounding box center [468, 47] width 29 height 9
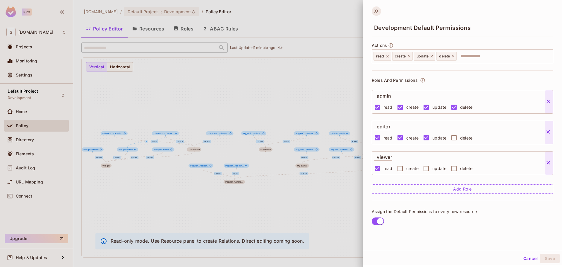
click at [377, 10] on icon at bounding box center [376, 10] width 9 height 9
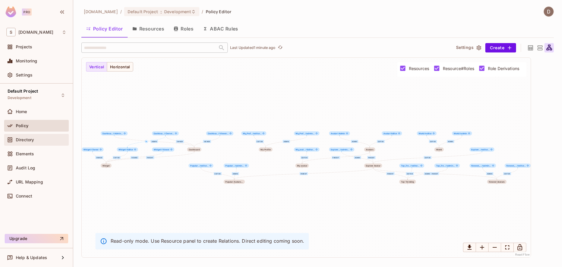
click at [49, 134] on div "Directory" at bounding box center [36, 140] width 65 height 12
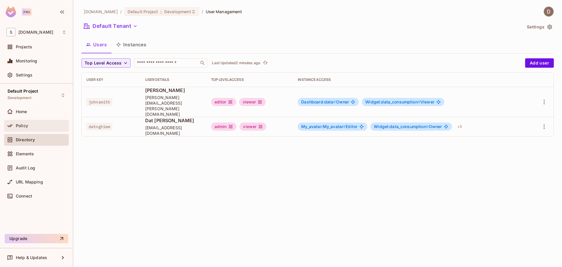
click at [21, 126] on span "Policy" at bounding box center [22, 125] width 12 height 5
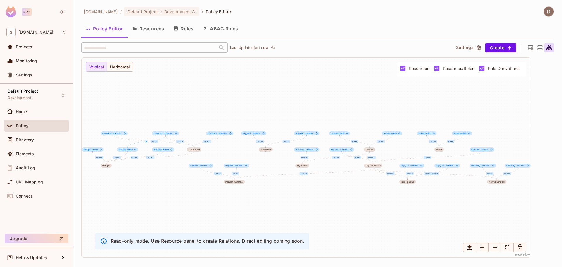
click at [474, 80] on div "Owner Editor Viewer parent editor admin parent Editor parent editor admin admin…" at bounding box center [306, 157] width 449 height 199
click at [54, 139] on div "Directory" at bounding box center [41, 139] width 51 height 5
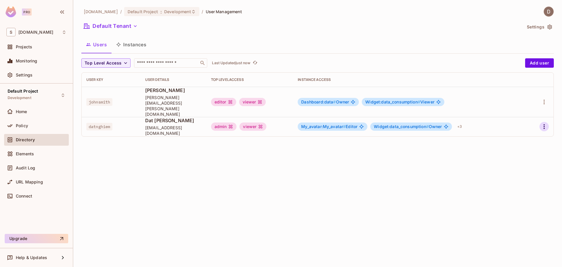
click at [544, 124] on icon "button" at bounding box center [544, 126] width 1 height 5
click at [523, 126] on li "Edit" at bounding box center [519, 129] width 52 height 13
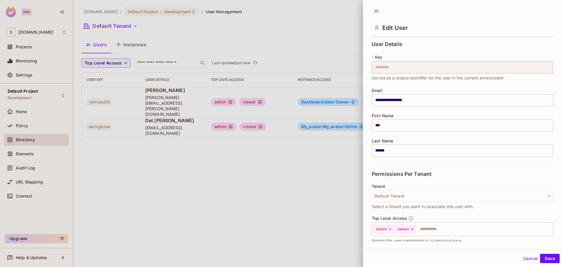
click at [144, 133] on div at bounding box center [281, 133] width 562 height 267
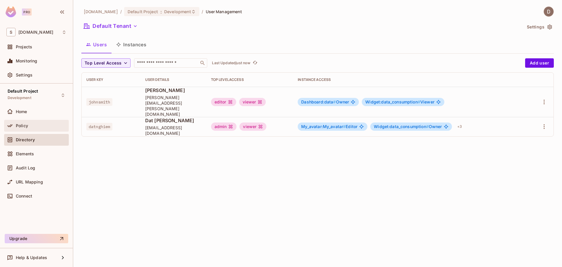
click at [43, 126] on div "Policy" at bounding box center [41, 125] width 51 height 5
